Goal: Information Seeking & Learning: Learn about a topic

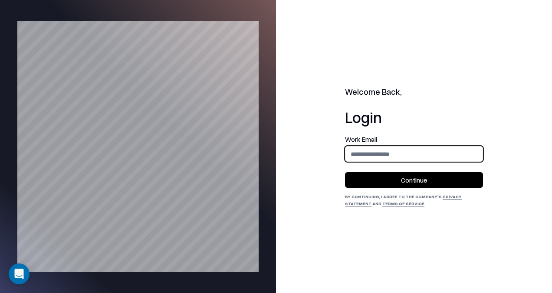
drag, startPoint x: 0, startPoint y: 0, endPoint x: 425, endPoint y: 154, distance: 451.7
click at [425, 154] on input "email" at bounding box center [414, 154] width 137 height 16
type input "**********"
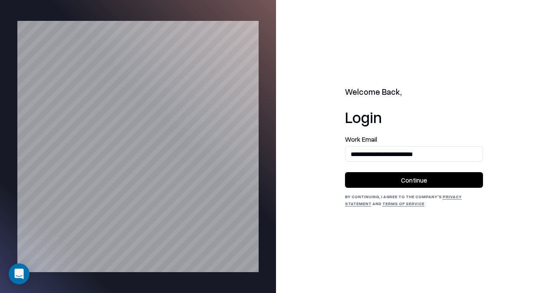
click at [418, 185] on button "Continue" at bounding box center [414, 180] width 138 height 16
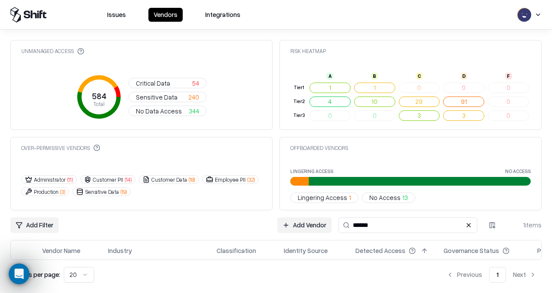
click at [379, 226] on input "******" at bounding box center [408, 225] width 139 height 16
click at [239, 225] on div "Add Filter Add Vendor ****** 1 items" at bounding box center [275, 225] width 531 height 16
click at [130, 16] on button "Issues" at bounding box center [116, 15] width 29 height 14
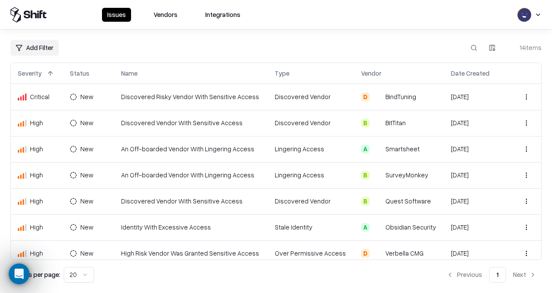
click at [188, 93] on td "Discovered Risky Vendor With Sensitive Access" at bounding box center [191, 97] width 154 height 26
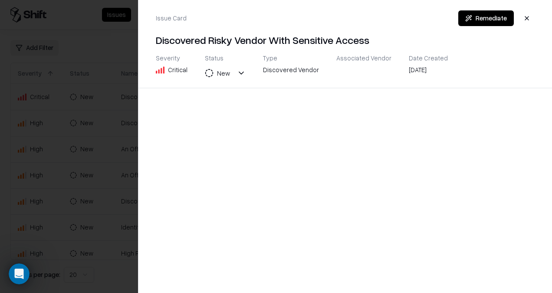
click at [72, 159] on div at bounding box center [276, 146] width 552 height 293
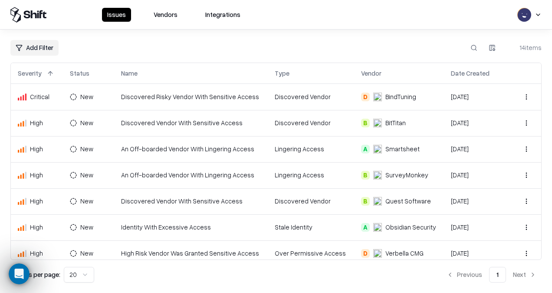
click at [215, 124] on td "Discovered Vendor With Sensitive Access" at bounding box center [191, 123] width 154 height 26
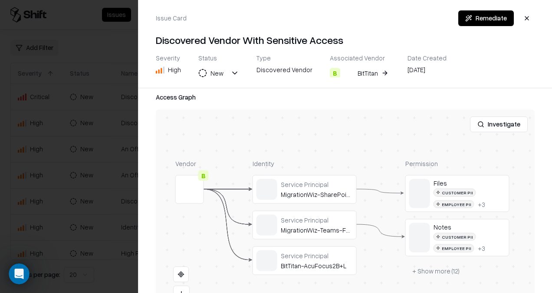
scroll to position [216, 0]
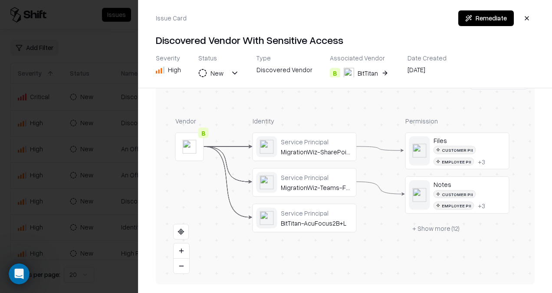
click at [72, 167] on div at bounding box center [276, 146] width 552 height 293
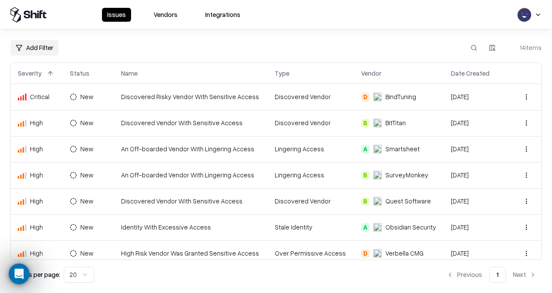
click at [169, 176] on td "An Off-boarded Vendor With Lingering Access" at bounding box center [191, 175] width 154 height 26
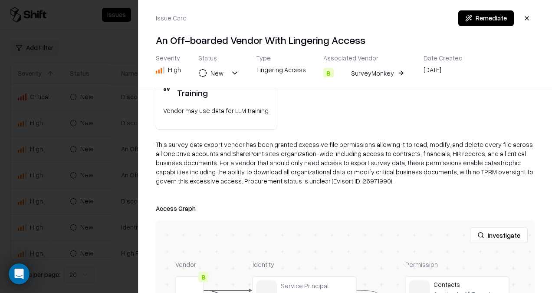
scroll to position [261, 0]
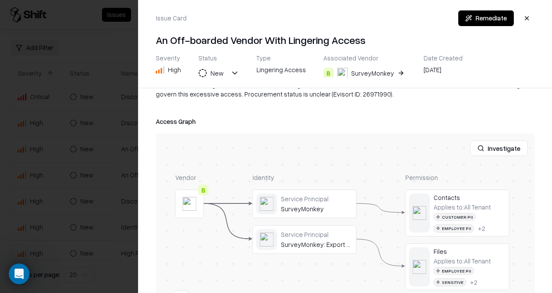
click at [97, 178] on div at bounding box center [276, 146] width 552 height 293
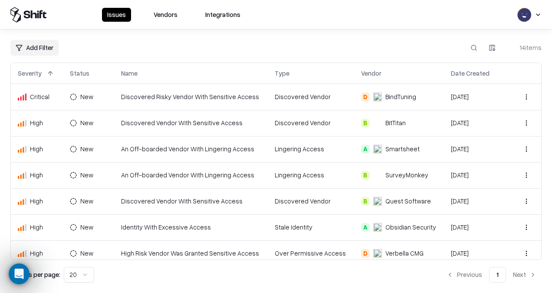
click at [460, 76] on div "Date Created" at bounding box center [470, 73] width 39 height 9
click at [493, 72] on button at bounding box center [498, 73] width 10 height 10
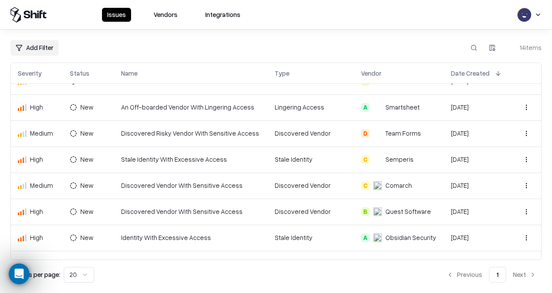
scroll to position [189, 0]
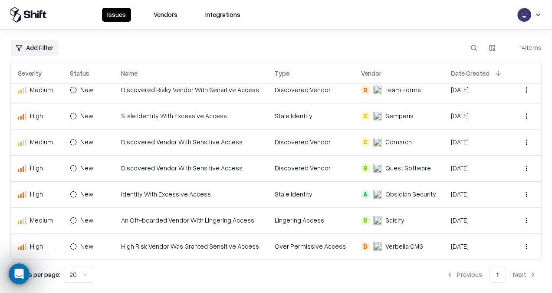
click at [178, 190] on td "Identity With Excessive Access" at bounding box center [191, 194] width 154 height 26
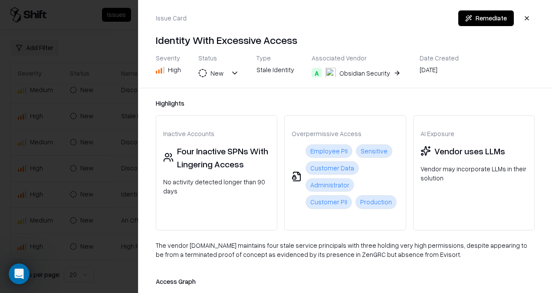
scroll to position [189, 0]
